Goal: Task Accomplishment & Management: Use online tool/utility

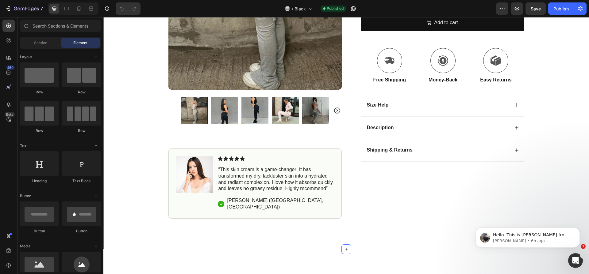
scroll to position [180, 0]
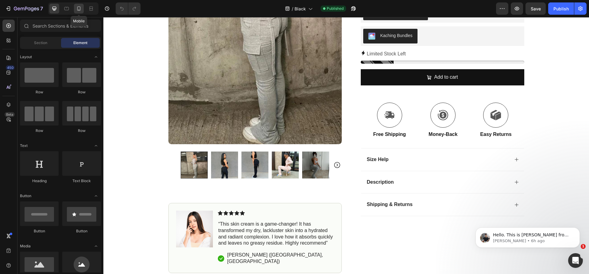
drag, startPoint x: 81, startPoint y: 8, endPoint x: 11, endPoint y: 101, distance: 116.3
click at [81, 8] on icon at bounding box center [79, 9] width 6 height 6
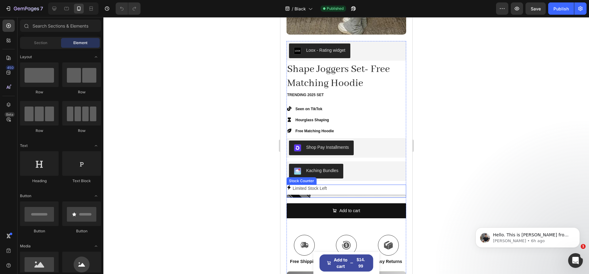
scroll to position [301, 0]
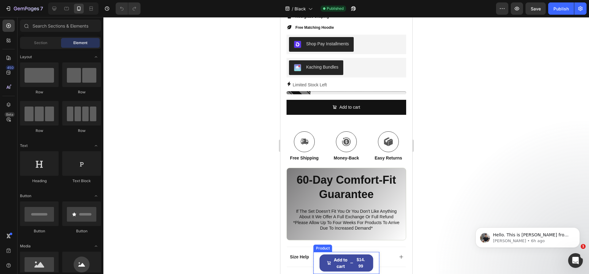
click at [371, 260] on div "Product Images Tummy Control Thong Product Title $14.99 Product Price Product P…" at bounding box center [346, 263] width 66 height 22
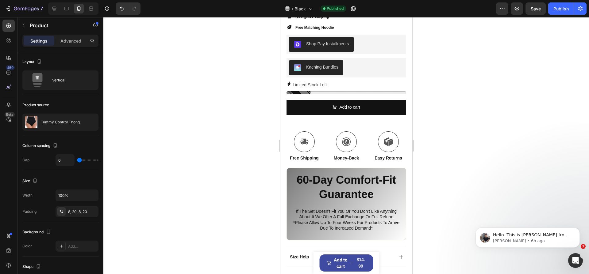
click at [371, 258] on div "Product Images Tummy Control Thong Product Title $14.99 Product Price Product P…" at bounding box center [346, 263] width 66 height 22
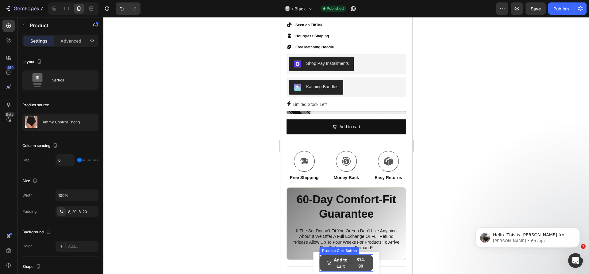
scroll to position [261, 0]
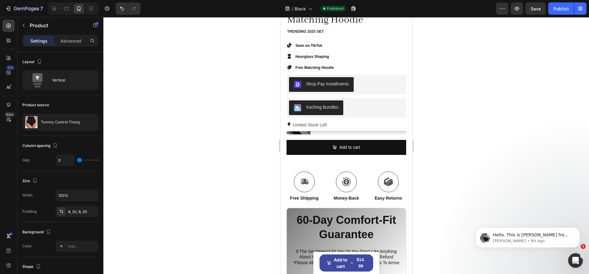
click at [375, 258] on div "Product Images Tummy Control Thong Product Title $14.99 Product Price Product P…" at bounding box center [346, 263] width 66 height 22
click at [369, 258] on div "Product Images Tummy Control Thong Product Title $14.99 Product Price Product P…" at bounding box center [346, 263] width 66 height 22
click at [319, 259] on button "Add to cart $14.99" at bounding box center [346, 263] width 54 height 17
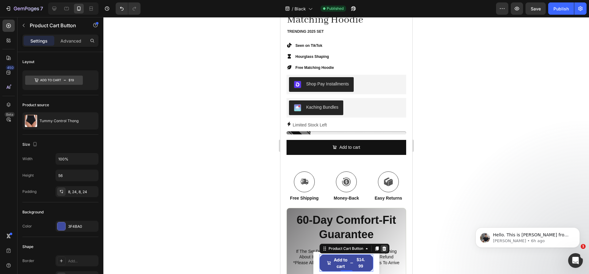
click at [382, 251] on div at bounding box center [383, 248] width 7 height 7
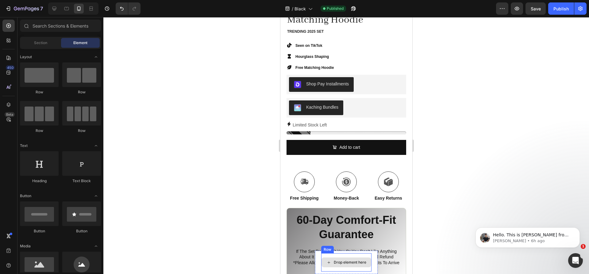
click at [367, 260] on div "Drop element here" at bounding box center [346, 263] width 50 height 10
click at [370, 259] on div "Product Images Tummy Control Thong Product Title $14.99 Product Price Product P…" at bounding box center [346, 262] width 63 height 23
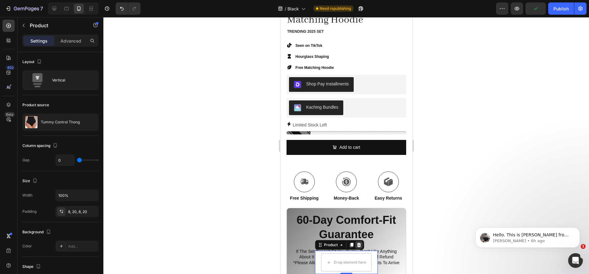
click at [357, 247] on icon at bounding box center [359, 245] width 4 height 4
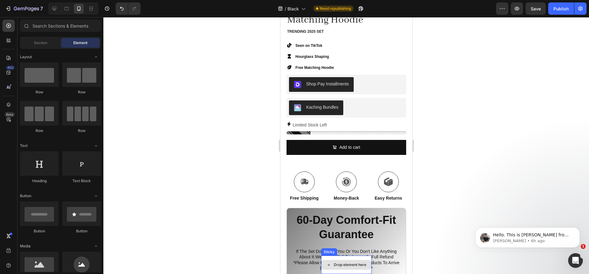
click at [363, 261] on div "Drop element here" at bounding box center [346, 265] width 50 height 10
drag, startPoint x: 326, startPoint y: 257, endPoint x: 327, endPoint y: 260, distance: 3.7
click at [327, 260] on div "Drop element here" at bounding box center [346, 265] width 50 height 18
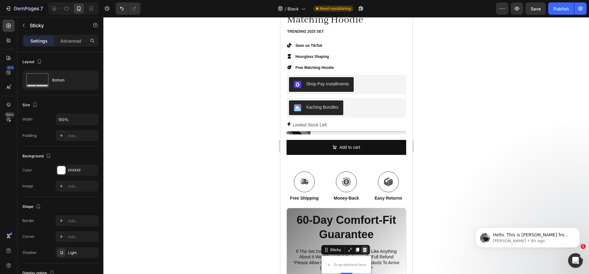
click at [362, 252] on icon at bounding box center [364, 250] width 5 height 5
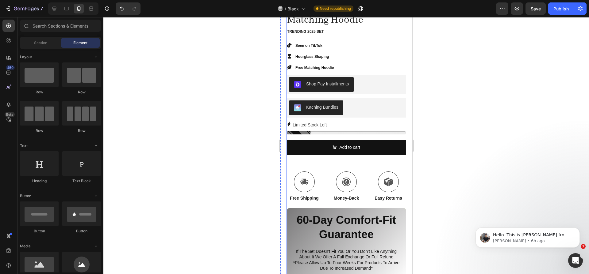
scroll to position [124, 0]
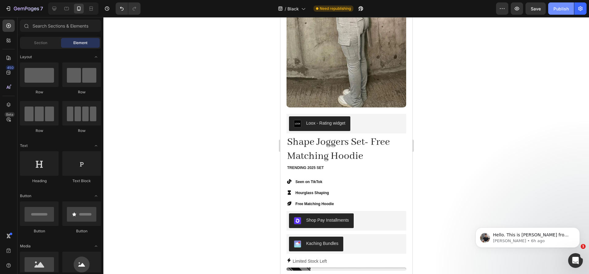
click at [551, 7] on button "Publish" at bounding box center [561, 8] width 26 height 12
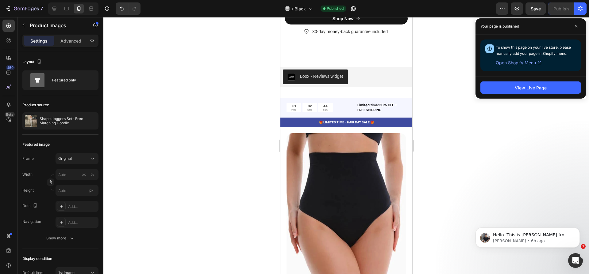
scroll to position [2009, 0]
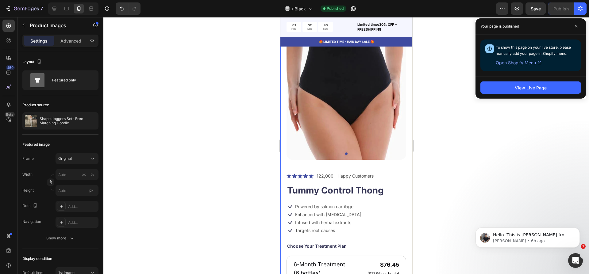
click at [283, 111] on div "Product Images Icon Icon Icon Icon Icon Icon List 122,000+ Happy Customers Text…" at bounding box center [346, 231] width 132 height 452
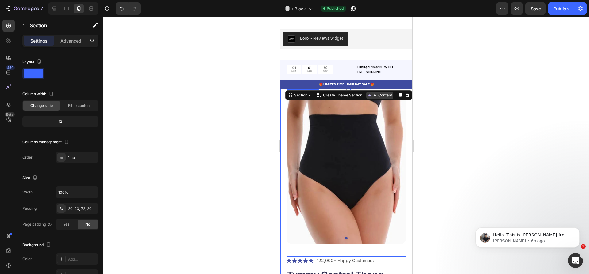
scroll to position [1884, 0]
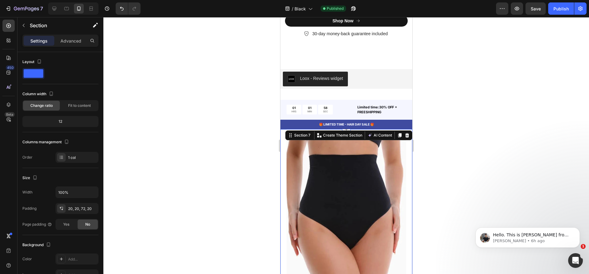
click at [404, 133] on icon at bounding box center [406, 135] width 5 height 5
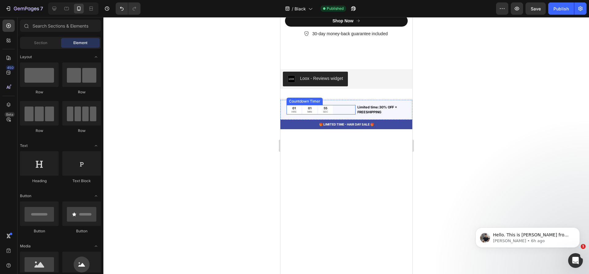
click at [351, 105] on div "01 HRS 01 MIN 55 SEC" at bounding box center [320, 110] width 69 height 10
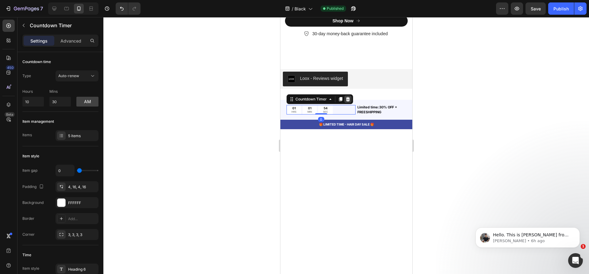
click at [349, 100] on icon at bounding box center [348, 99] width 4 height 4
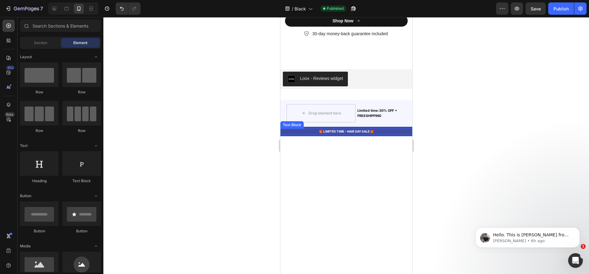
click at [377, 129] on div "🎁 LIMITED TIME - HAIR DAY SALE 🎁" at bounding box center [346, 132] width 132 height 6
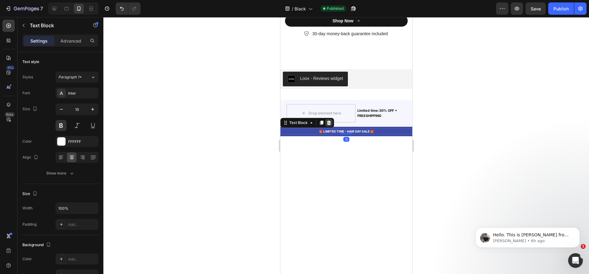
click at [330, 124] on icon at bounding box center [328, 123] width 5 height 5
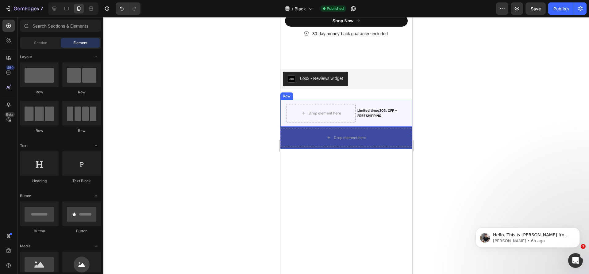
click at [358, 105] on div "Limited time:30% OFF + FREESHIPPING Text Block" at bounding box center [380, 113] width 49 height 18
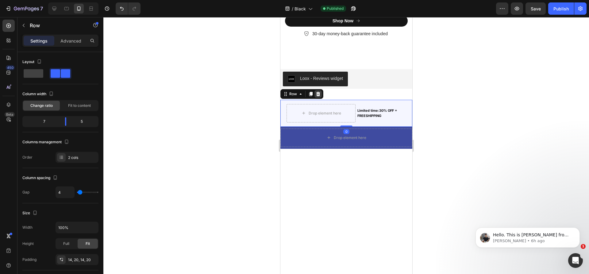
click at [319, 94] on icon at bounding box center [318, 94] width 4 height 4
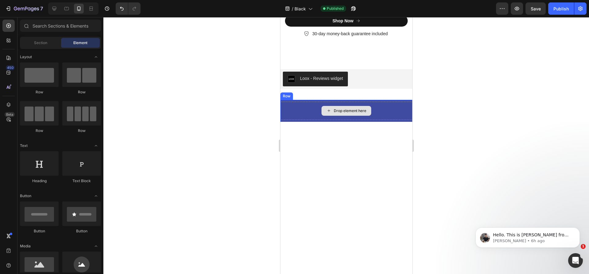
click at [305, 102] on div "Drop element here" at bounding box center [346, 111] width 132 height 18
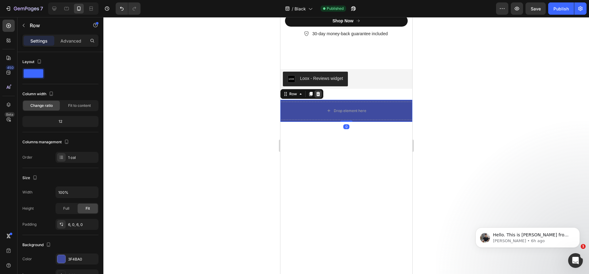
click at [318, 93] on icon at bounding box center [318, 94] width 4 height 4
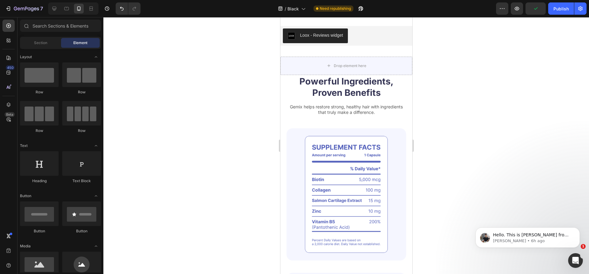
scroll to position [1930, 0]
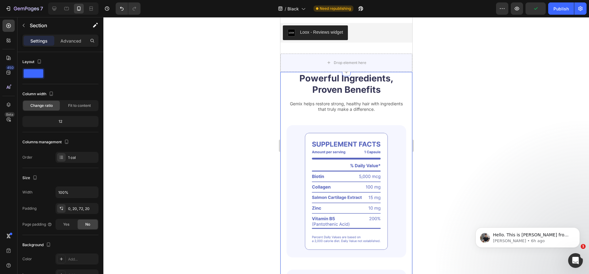
click at [284, 119] on div "Powerful Ingredients, Proven Benefits Heading Gemix helps restore strong, healt…" at bounding box center [346, 210] width 132 height 276
click at [402, 106] on div "Powerful Ingredients, Proven Benefits Heading Gemix helps restore strong, healt…" at bounding box center [346, 256] width 132 height 368
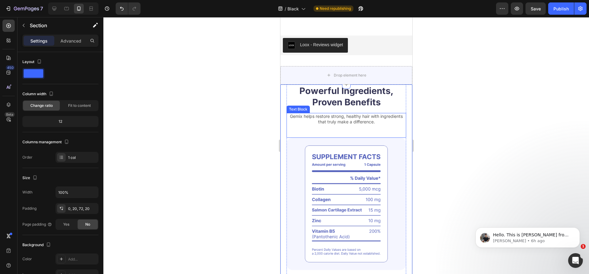
scroll to position [1852, 0]
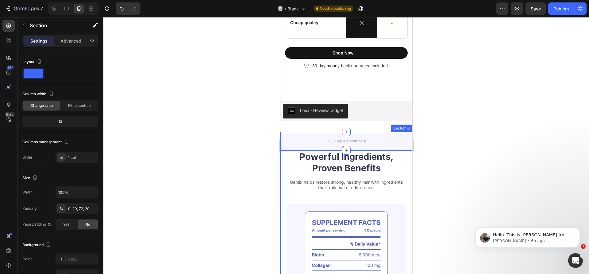
click at [343, 133] on icon at bounding box center [345, 132] width 5 height 5
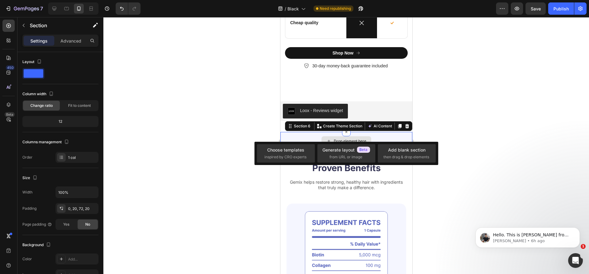
click at [357, 133] on div "Drop element here" at bounding box center [346, 141] width 132 height 18
click at [404, 124] on icon at bounding box center [406, 126] width 5 height 5
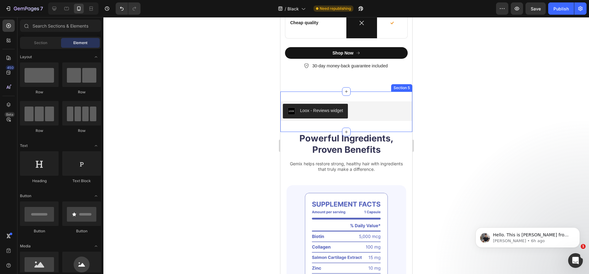
scroll to position [1853, 0]
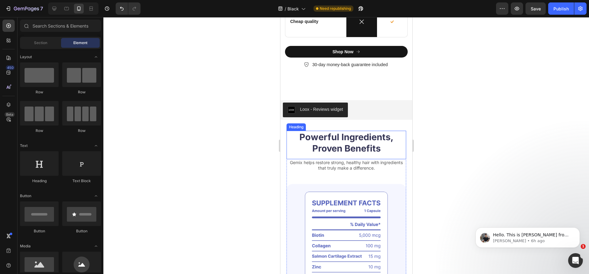
click at [394, 132] on h2 "Powerful Ingredients, Proven Benefits" at bounding box center [346, 143] width 120 height 24
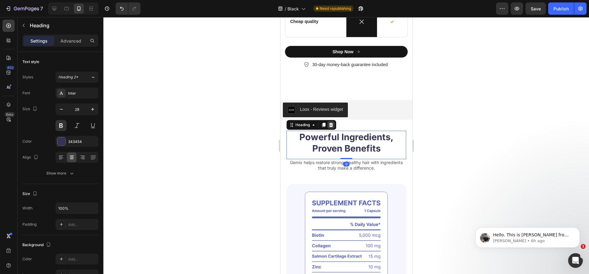
click at [332, 125] on icon at bounding box center [331, 125] width 4 height 4
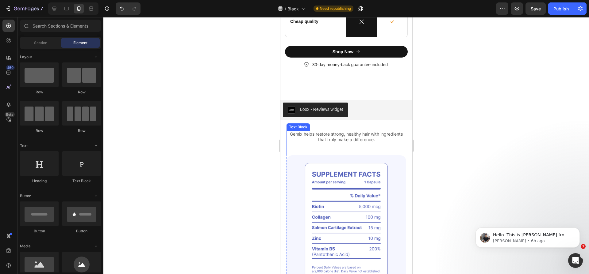
click at [287, 147] on div "Gemix helps restore strong, healthy hair with ingredients that truly make a dif…" at bounding box center [346, 143] width 120 height 25
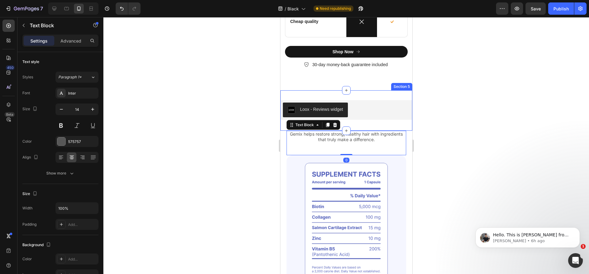
click at [337, 130] on div "Loox - Reviews widget Loox Section 5" at bounding box center [346, 110] width 132 height 40
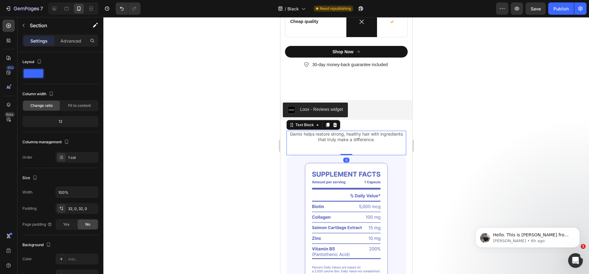
click at [294, 155] on div "Gemix helps restore strong, healthy hair with ingredients that truly make a dif…" at bounding box center [346, 143] width 120 height 25
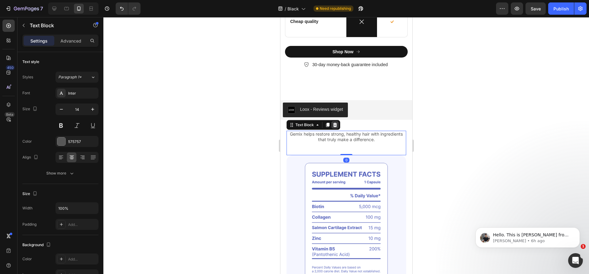
click at [337, 124] on icon at bounding box center [334, 125] width 5 height 5
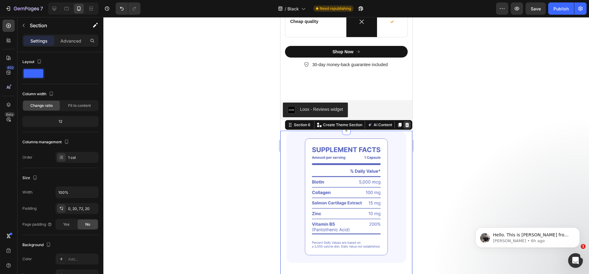
click at [404, 126] on icon at bounding box center [406, 125] width 5 height 5
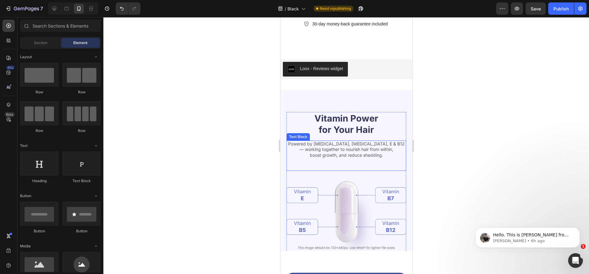
scroll to position [1892, 0]
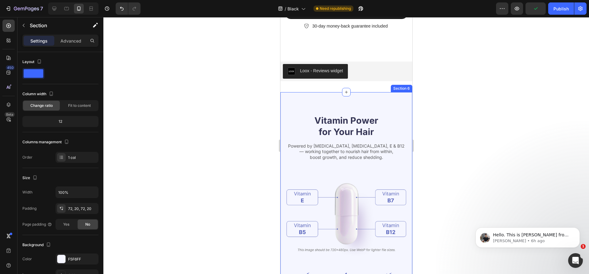
click at [284, 118] on div "Vitamin Power for Your Hair Heading Powered by [MEDICAL_DATA], [MEDICAL_DATA], …" at bounding box center [346, 222] width 132 height 260
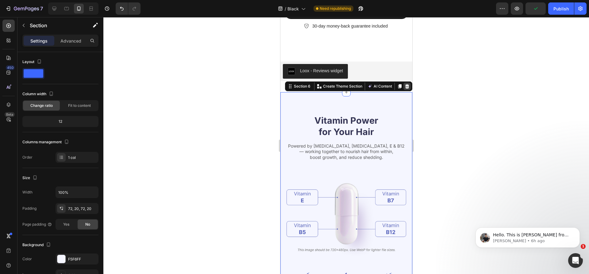
click at [404, 89] on div at bounding box center [406, 86] width 7 height 7
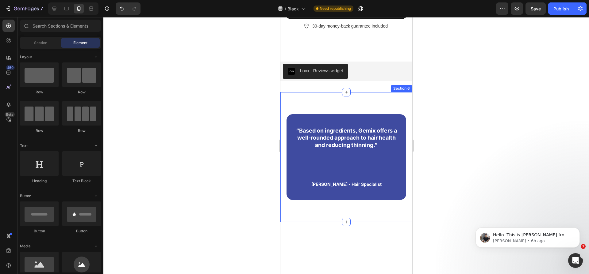
click at [284, 121] on div "“Based on ingredients, Gemix offers a well-rounded approach to hair health and …" at bounding box center [346, 157] width 132 height 130
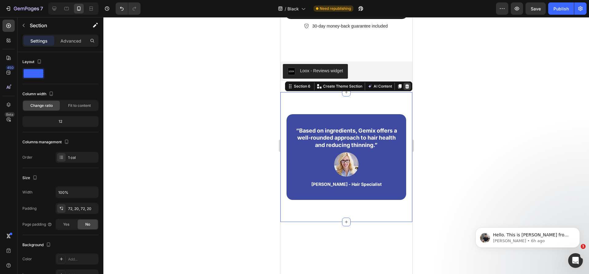
click at [404, 87] on icon at bounding box center [406, 86] width 5 height 5
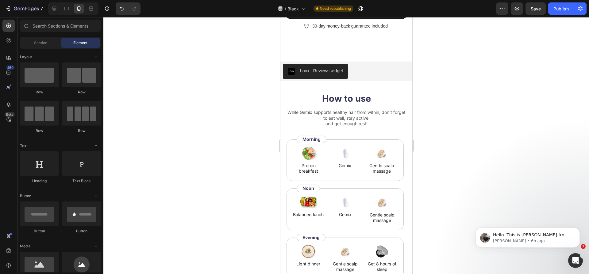
scroll to position [1935, 0]
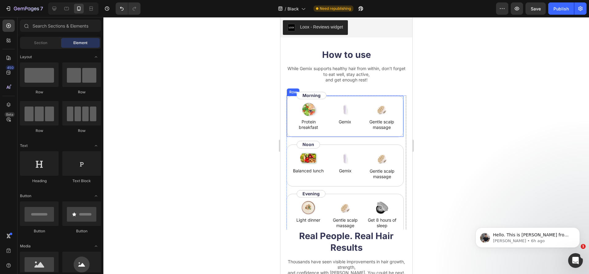
click at [286, 110] on div "Image Protein breakfast Text Block Image Gemix Text Block Image Gentle scalp ma…" at bounding box center [344, 117] width 117 height 42
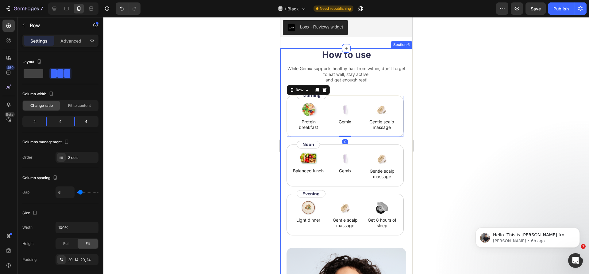
click at [285, 110] on div "How to use Heading While Gemix supports healthy hair from within, don’t forget …" at bounding box center [346, 215] width 132 height 335
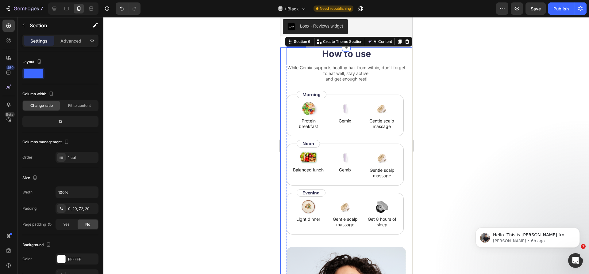
scroll to position [1937, 0]
click at [405, 43] on icon at bounding box center [407, 41] width 4 height 4
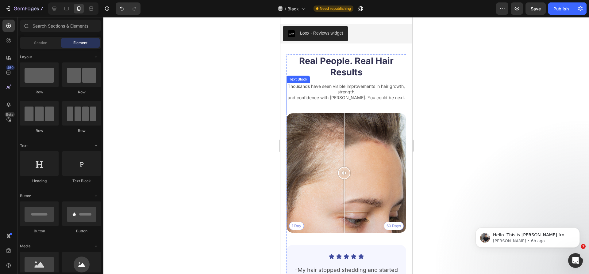
scroll to position [1929, 0]
click at [282, 103] on div "Real People. Real Hair Results Heading Thousands have seen visible improvements…" at bounding box center [346, 197] width 132 height 284
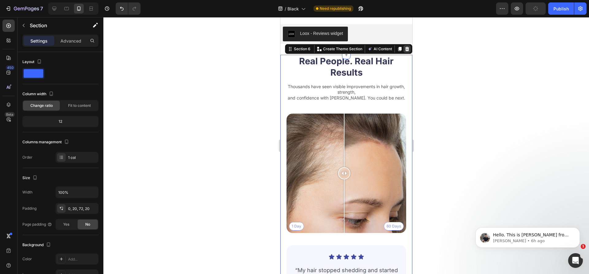
click at [404, 48] on icon at bounding box center [406, 49] width 5 height 5
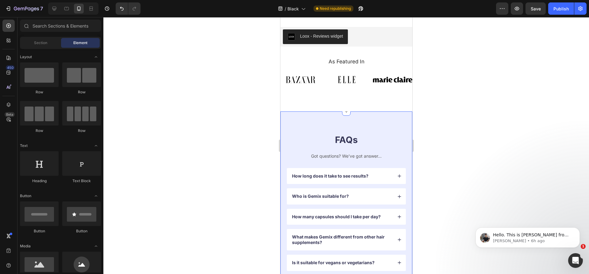
scroll to position [1908, 0]
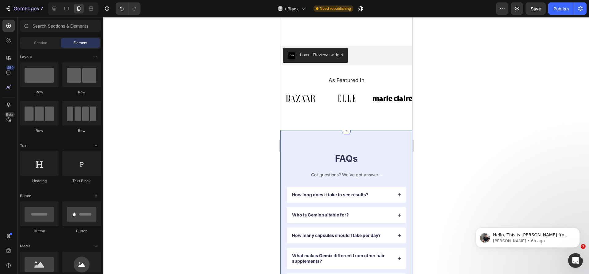
click at [294, 137] on div "FAQs Heading Got questions? We’ve got answer... Text Block How long does it tak…" at bounding box center [346, 227] width 132 height 194
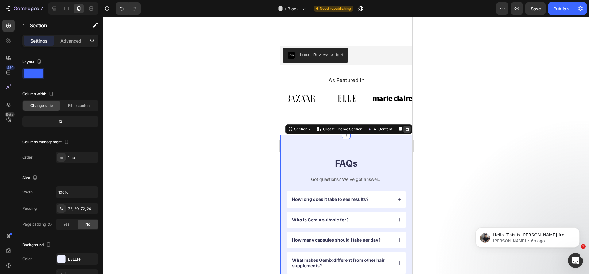
click at [404, 128] on icon at bounding box center [406, 129] width 5 height 5
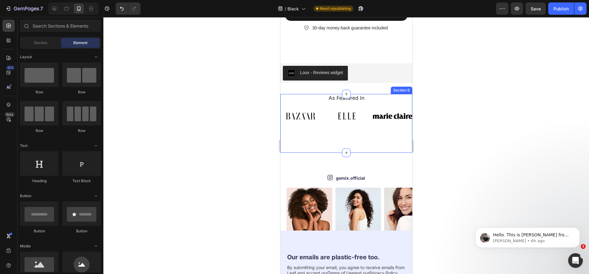
scroll to position [1888, 0]
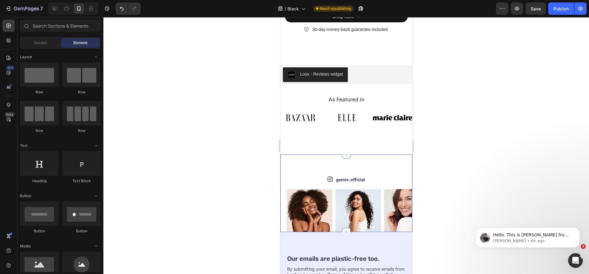
click at [314, 164] on div "Icon gemix.official Text Block Row Image Image Image Image Image Image Image Im…" at bounding box center [346, 194] width 132 height 78
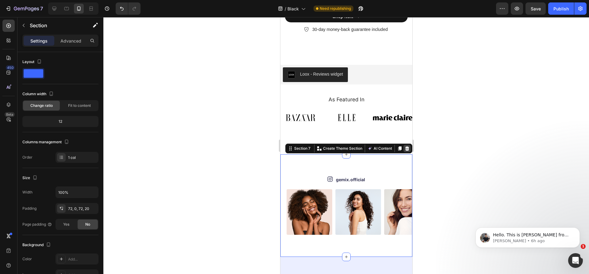
click at [405, 148] on icon at bounding box center [407, 148] width 4 height 4
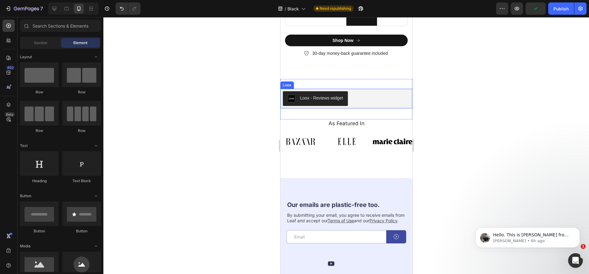
scroll to position [1858, 0]
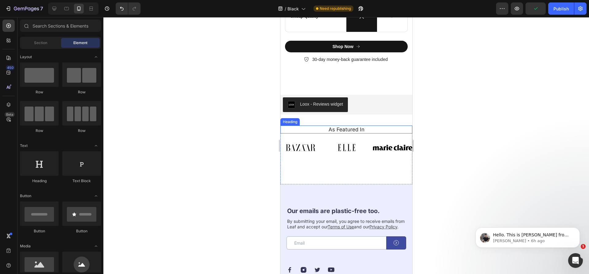
click at [360, 131] on h2 "As Featured In" at bounding box center [346, 130] width 123 height 8
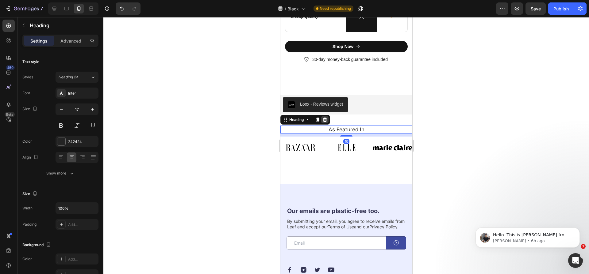
click at [328, 121] on div at bounding box center [324, 119] width 7 height 7
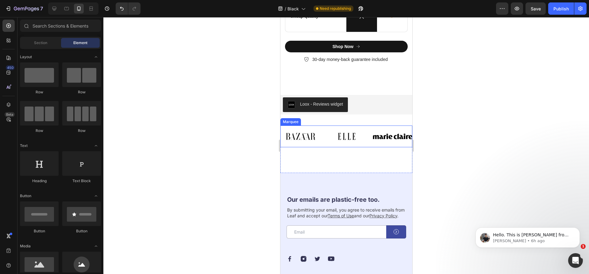
click at [392, 128] on div "Image Image Image Image Image Image Image Image Image Image Image Image Marquee" at bounding box center [346, 137] width 132 height 22
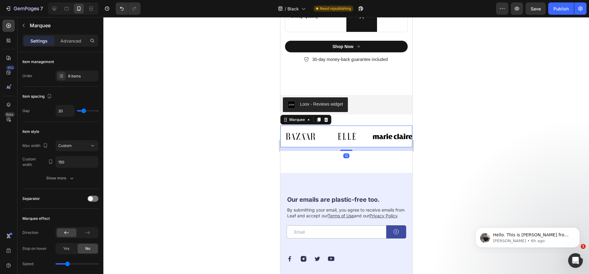
click at [329, 121] on div "Marquee" at bounding box center [305, 120] width 51 height 10
click at [327, 122] on icon at bounding box center [325, 119] width 5 height 5
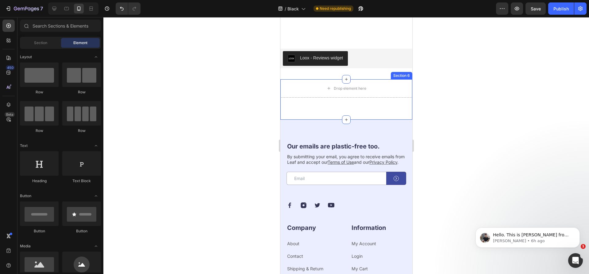
scroll to position [1908, 0]
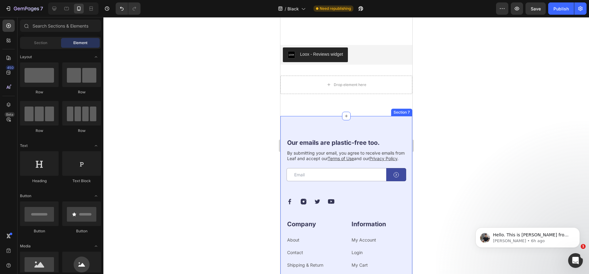
click at [349, 127] on div "Our emails are plastic-free too. Heading By submitting your email, you agree to…" at bounding box center [346, 227] width 132 height 223
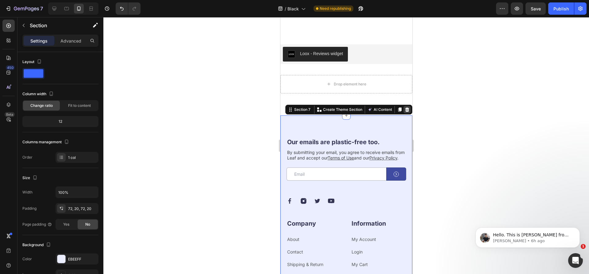
click at [403, 112] on div at bounding box center [406, 109] width 7 height 7
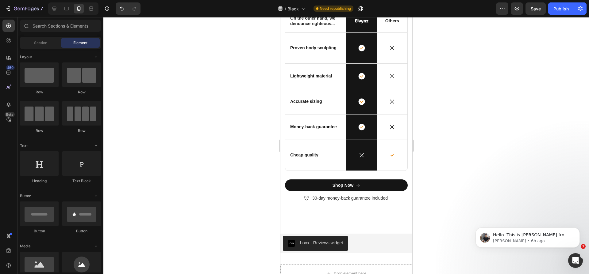
scroll to position [1880, 0]
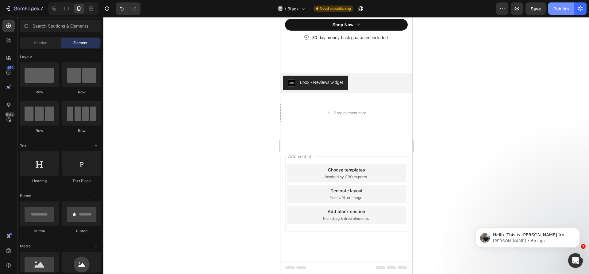
click at [554, 12] on button "Publish" at bounding box center [561, 8] width 26 height 12
